Goal: Task Accomplishment & Management: Manage account settings

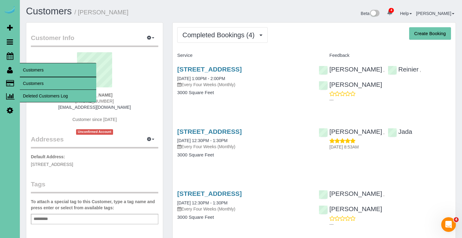
click at [34, 83] on link "Customers" at bounding box center [58, 83] width 76 height 12
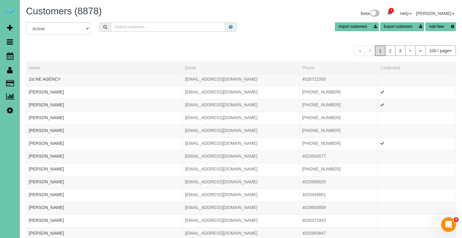
click at [137, 28] on input "text" at bounding box center [168, 26] width 114 height 9
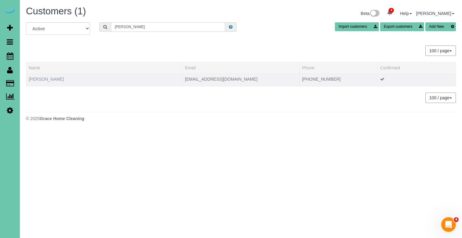
type input "[PERSON_NAME]"
click at [37, 77] on link "[PERSON_NAME]" at bounding box center [46, 79] width 35 height 5
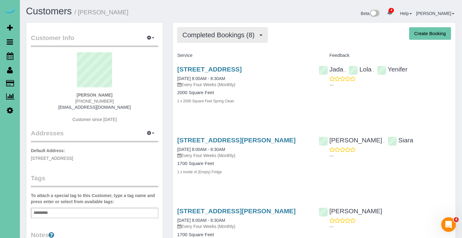
click at [207, 38] on span "Completed Bookings (8)" at bounding box center [219, 35] width 75 height 8
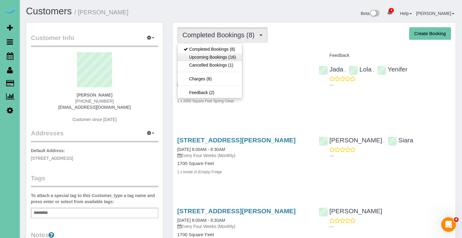
click at [207, 55] on link "Upcoming Bookings (16)" at bounding box center [209, 57] width 64 height 8
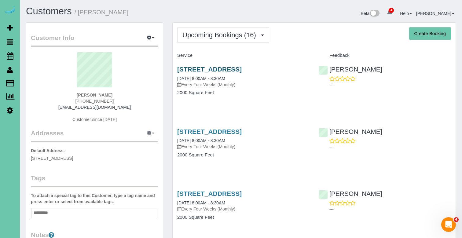
click at [215, 68] on link "[STREET_ADDRESS]" at bounding box center [209, 69] width 64 height 7
click at [199, 35] on span "Upcoming Bookings (16)" at bounding box center [220, 35] width 77 height 8
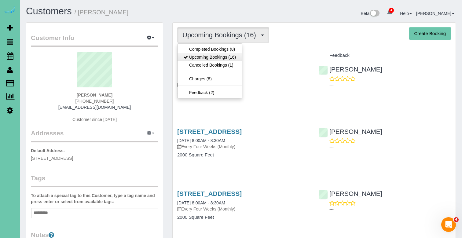
click at [192, 54] on link "Upcoming Bookings (16)" at bounding box center [209, 57] width 64 height 8
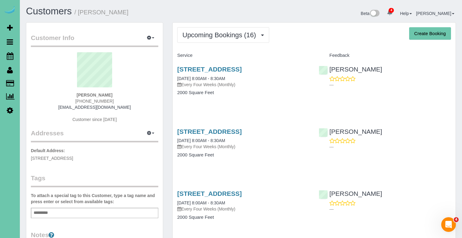
drag, startPoint x: 196, startPoint y: 37, endPoint x: 192, endPoint y: 44, distance: 7.5
click at [196, 38] on span "Upcoming Bookings (16)" at bounding box center [220, 35] width 77 height 8
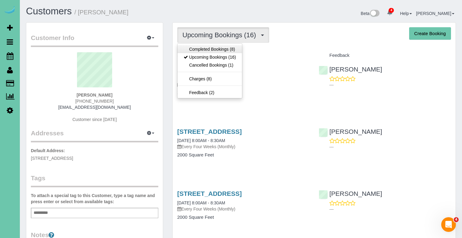
click at [189, 50] on link "Completed Bookings (8)" at bounding box center [209, 49] width 64 height 8
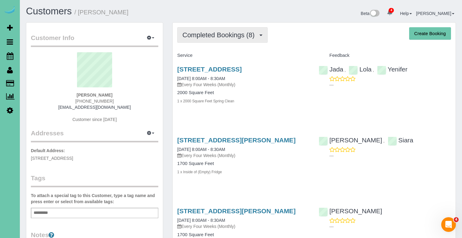
click at [195, 36] on span "Completed Bookings (8)" at bounding box center [219, 35] width 75 height 8
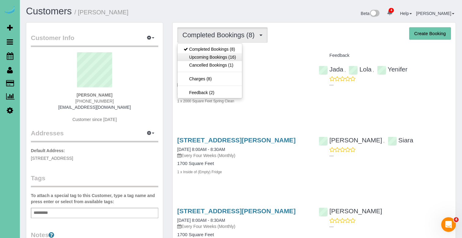
click at [191, 54] on link "Upcoming Bookings (16)" at bounding box center [209, 57] width 64 height 8
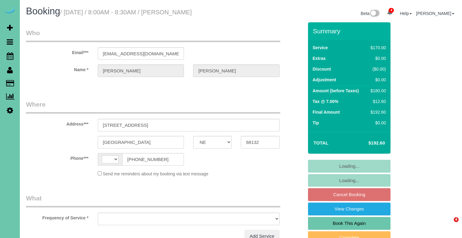
select select "NE"
select select "string:[GEOGRAPHIC_DATA]"
select select "string:fspay-e2168bc2-91fa-4f7d-a18d-c5d8c61320ba"
select select "object:686"
